Goal: Information Seeking & Learning: Learn about a topic

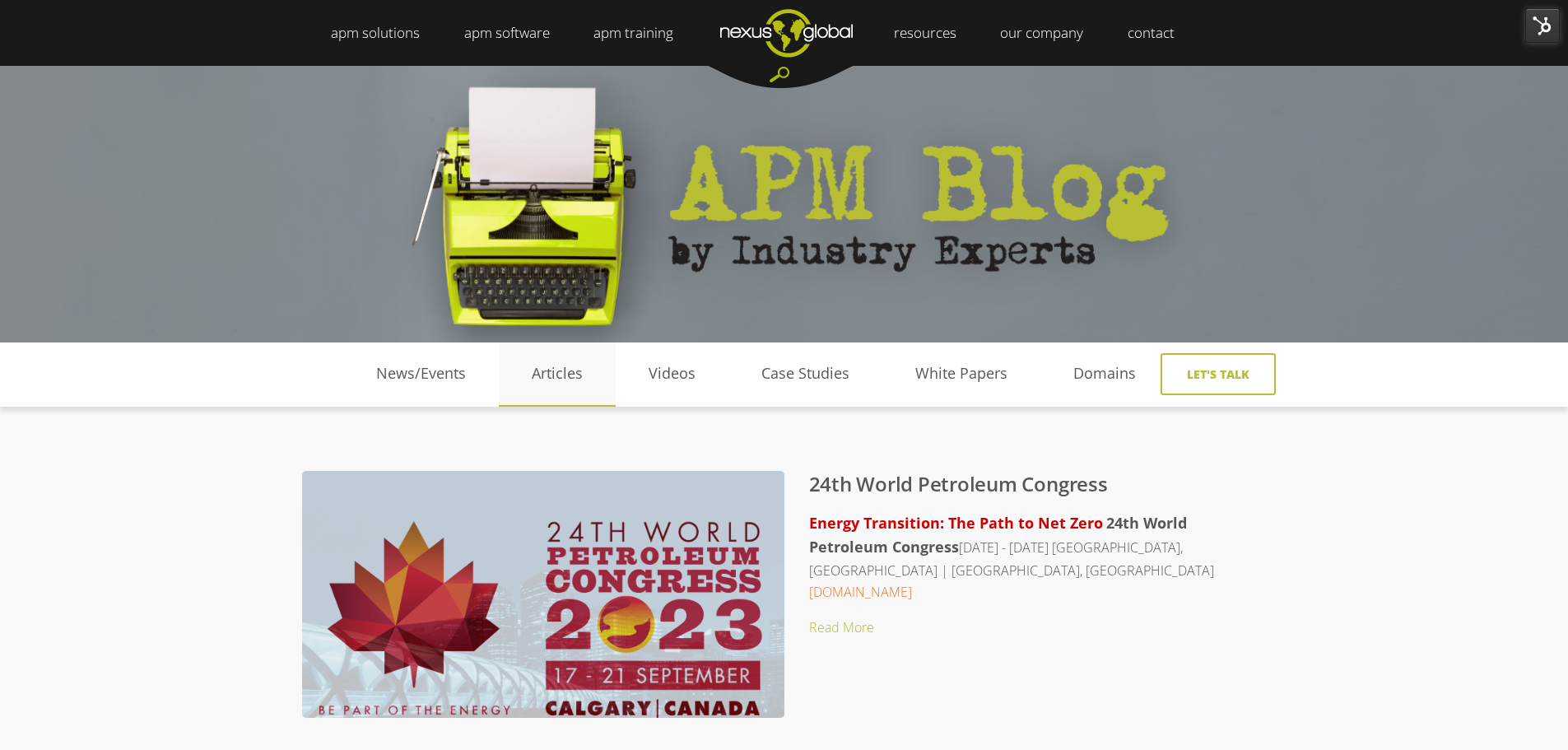
click at [570, 372] on link "Articles" at bounding box center [557, 373] width 117 height 24
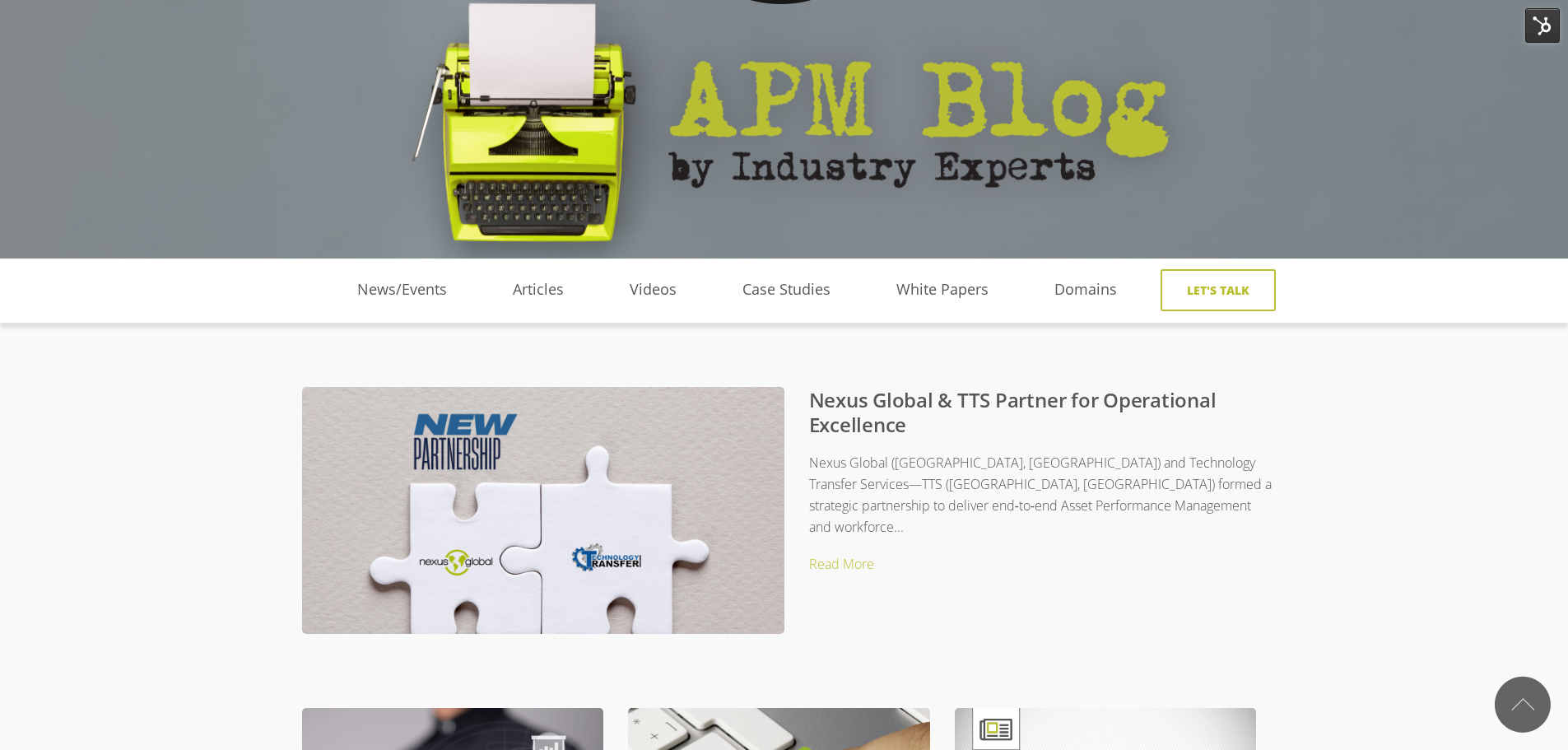
scroll to position [83, 0]
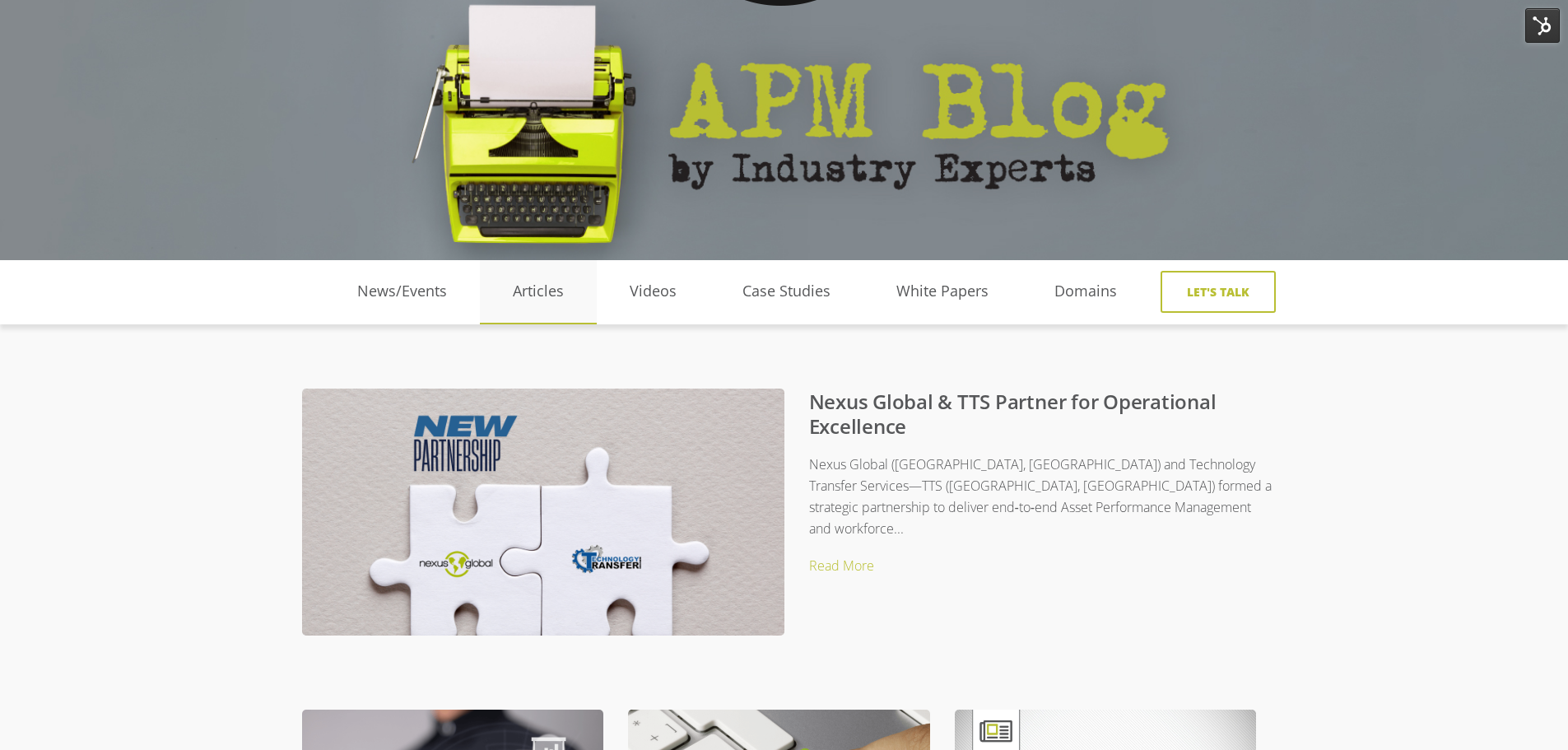
click at [567, 298] on link "Articles" at bounding box center [538, 291] width 117 height 24
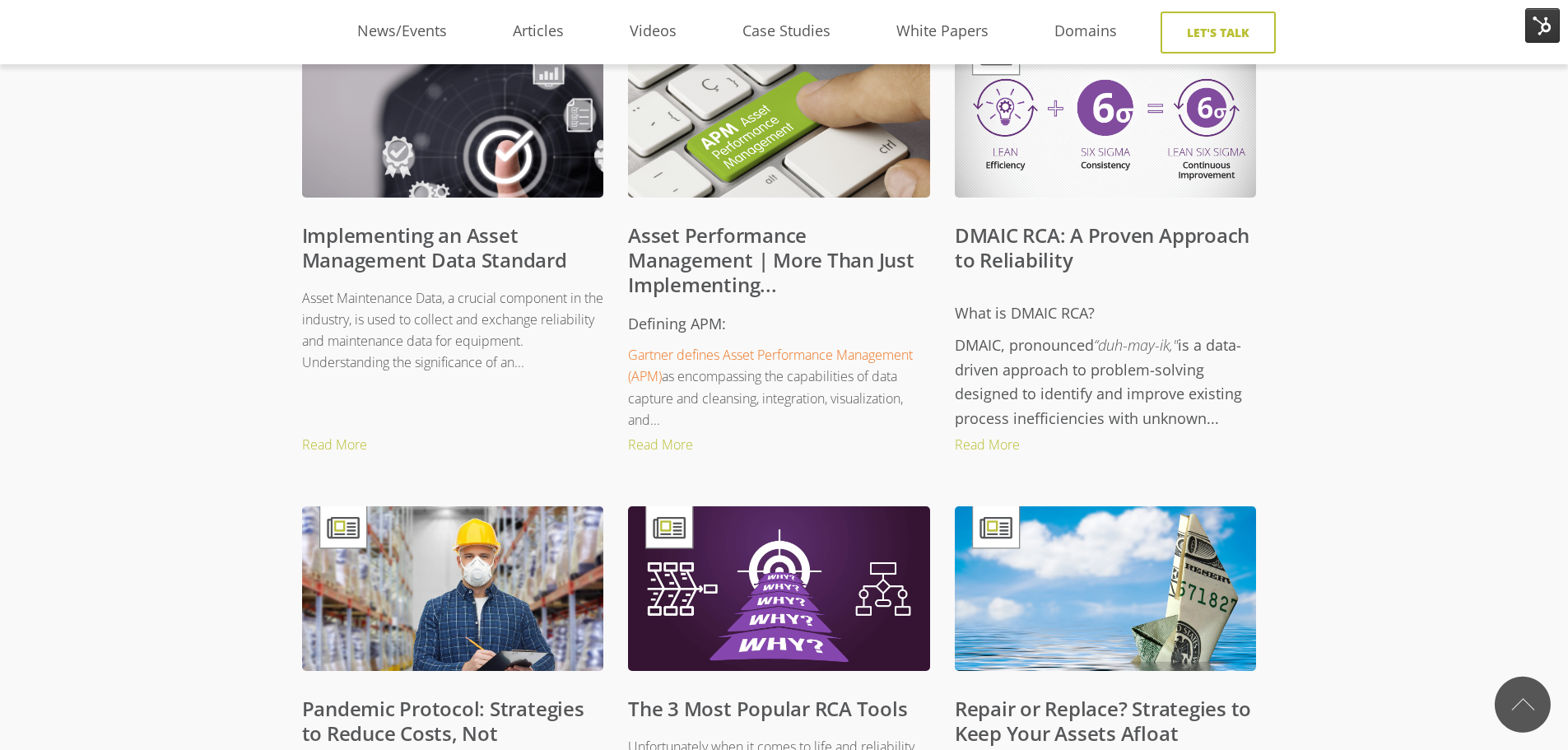
scroll to position [740, 0]
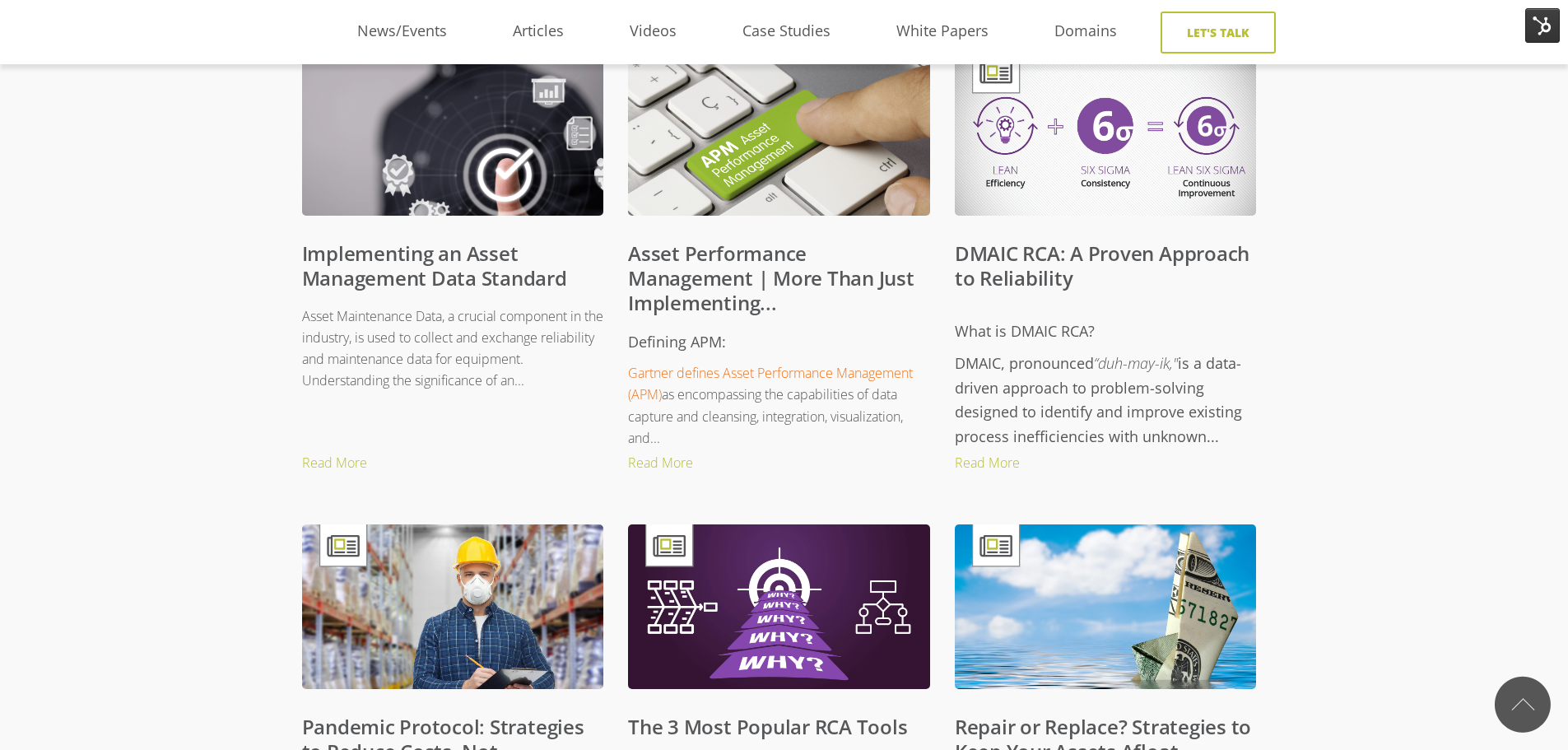
click at [410, 255] on link "Implementing an Asset Management Data Standard" at bounding box center [434, 265] width 265 height 52
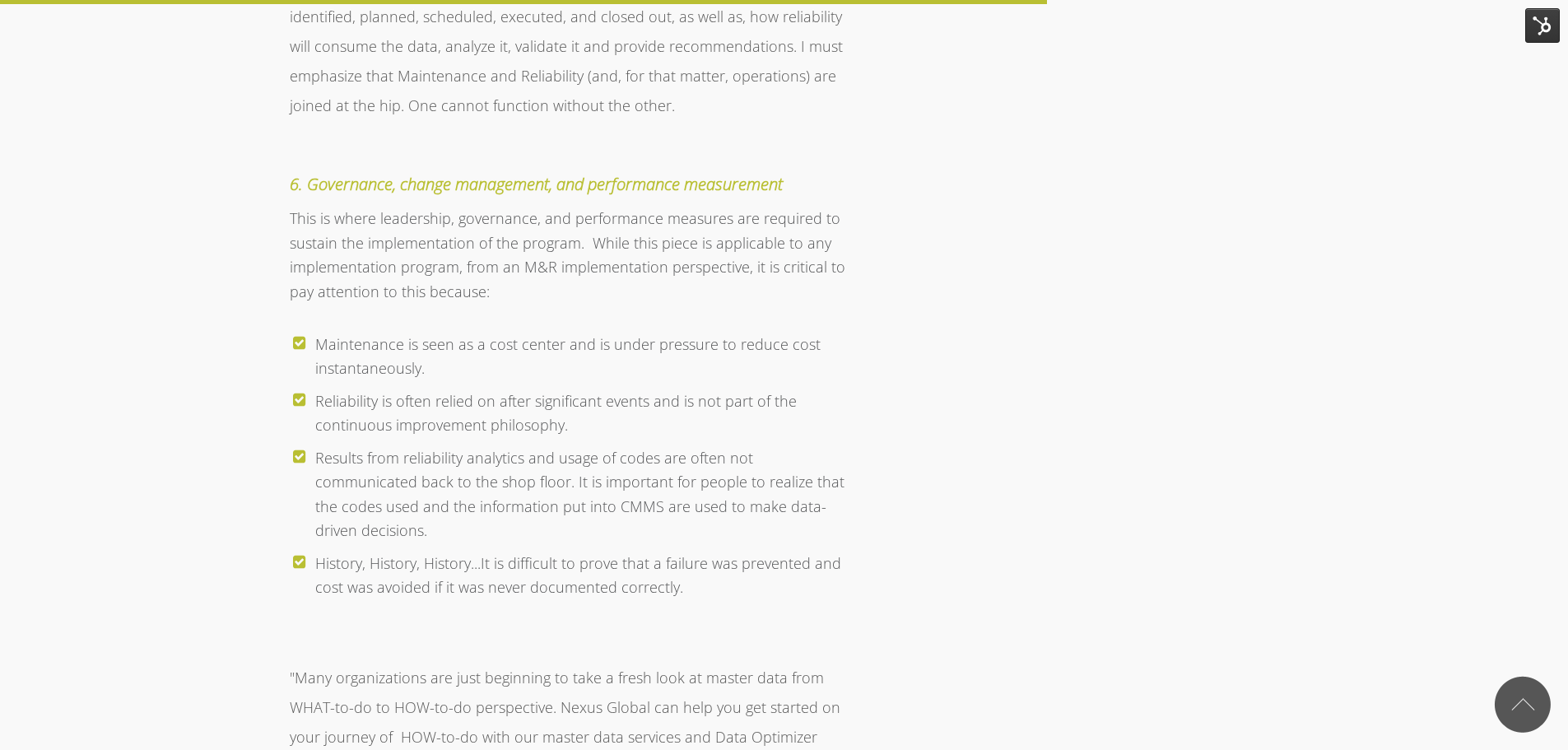
scroll to position [3703, 0]
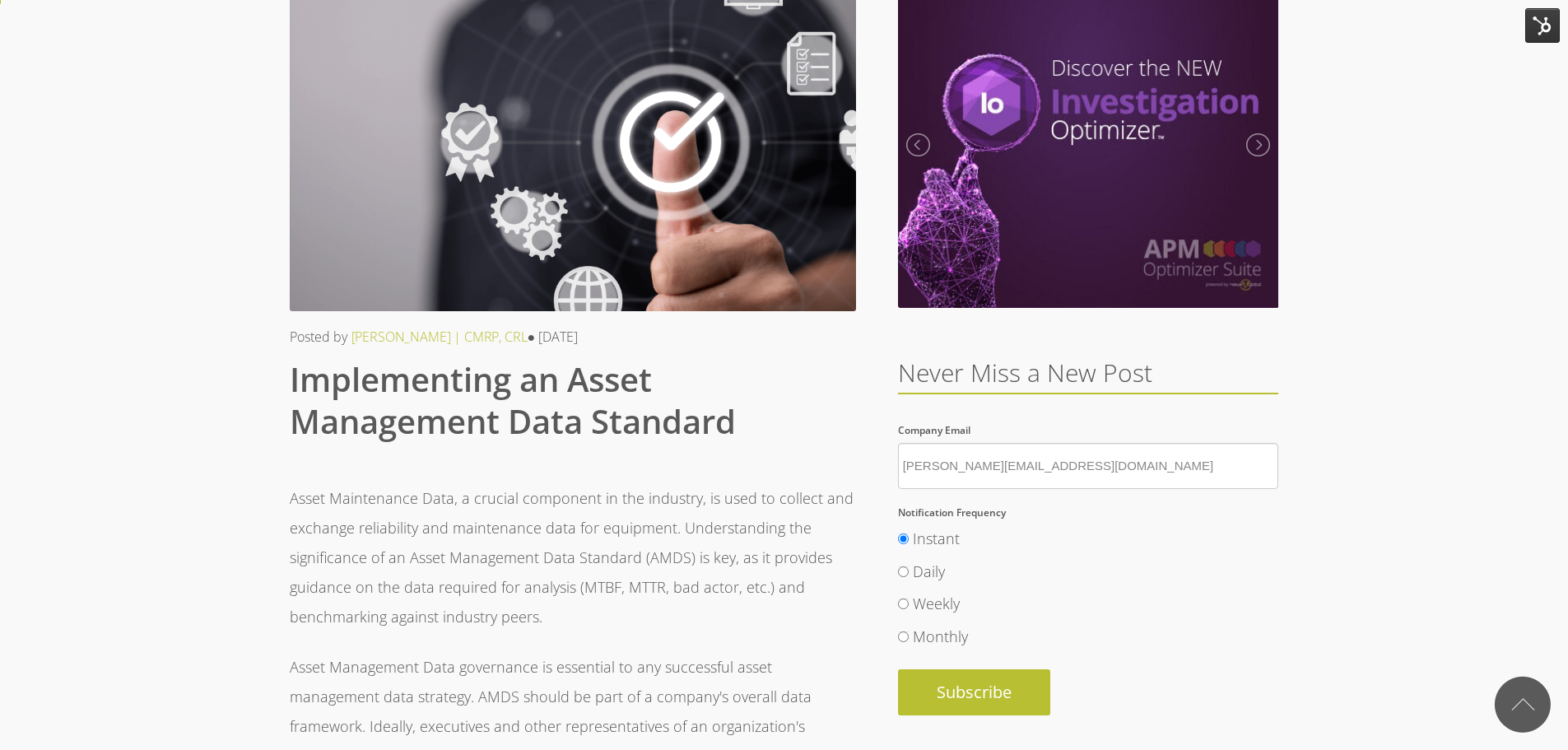
scroll to position [0, 0]
